Goal: Information Seeking & Learning: Learn about a topic

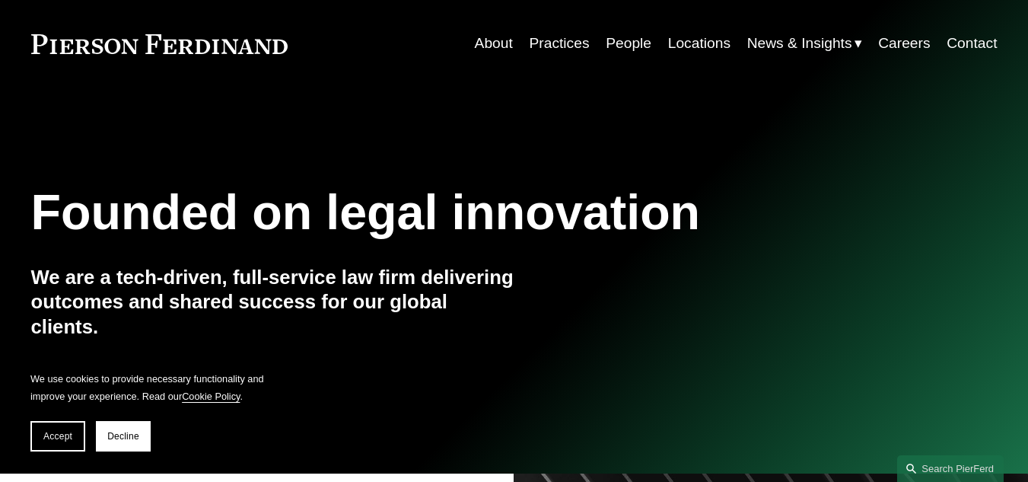
scroll to position [76, 0]
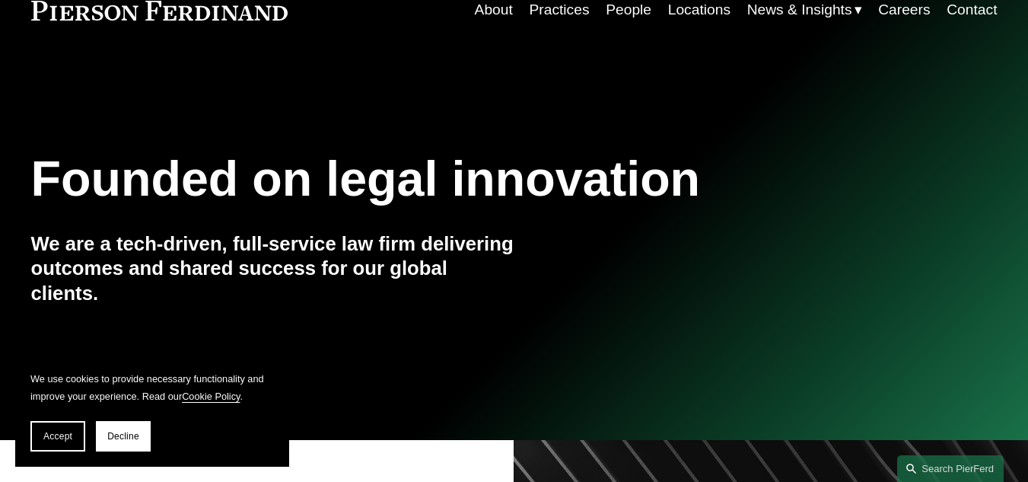
click at [378, 210] on div "Founded on legal innovation" at bounding box center [433, 179] width 805 height 62
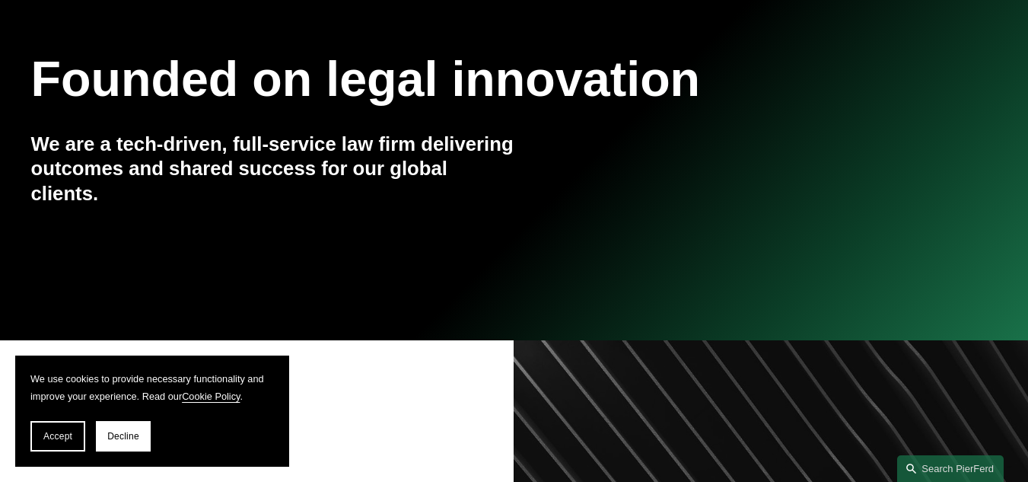
scroll to position [0, 0]
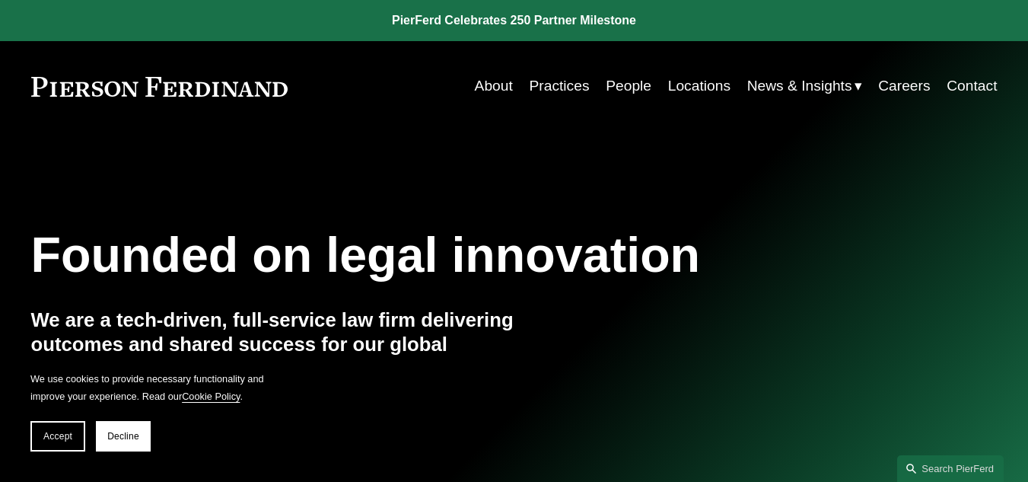
click at [478, 87] on link "About" at bounding box center [494, 86] width 38 height 29
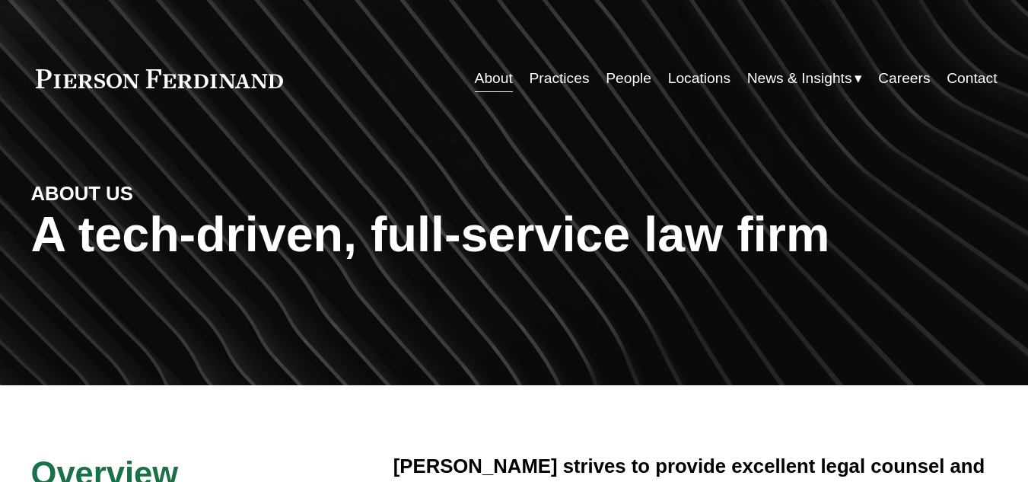
scroll to position [304, 0]
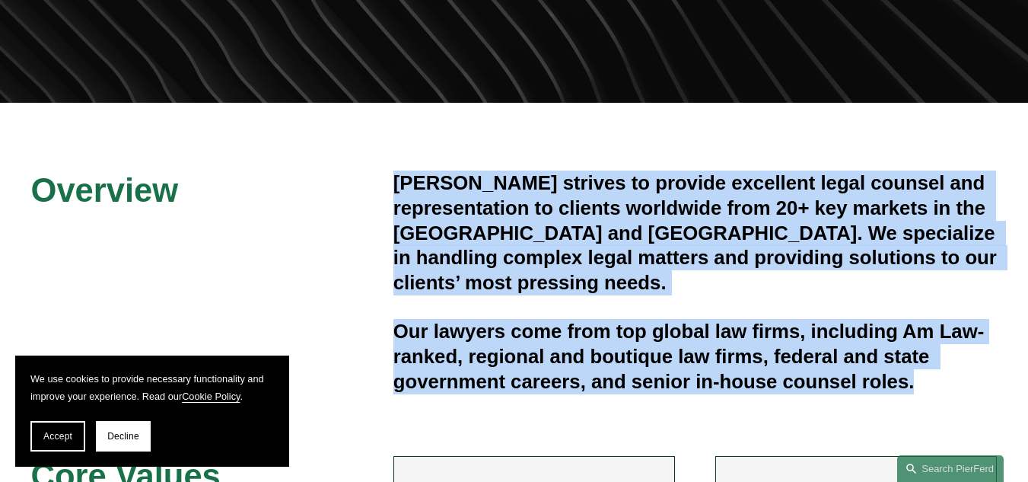
drag, startPoint x: 678, startPoint y: 307, endPoint x: 920, endPoint y: 355, distance: 246.6
copy div "Pierson Ferdinand strives to provide excellent legal counsel and representation…"
